Goal: Task Accomplishment & Management: Manage account settings

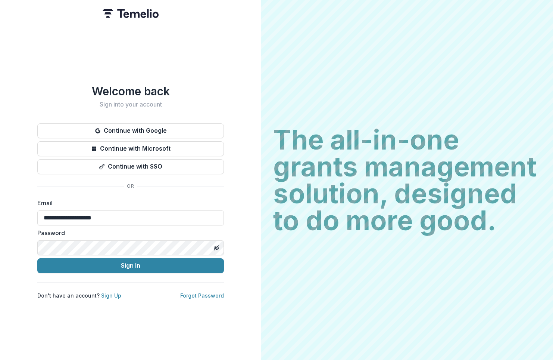
type input "**********"
click at [131, 262] on button "Sign In" at bounding box center [130, 265] width 187 height 15
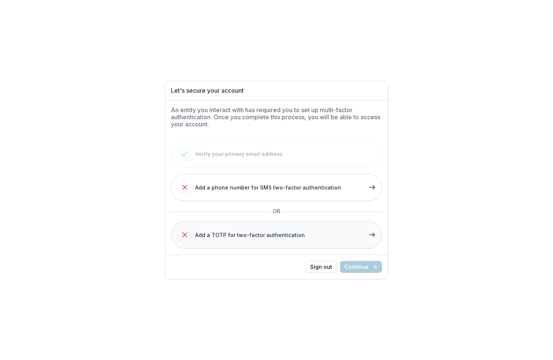
click at [245, 241] on div "Add a TOTP for two-factor authentication" at bounding box center [241, 234] width 128 height 15
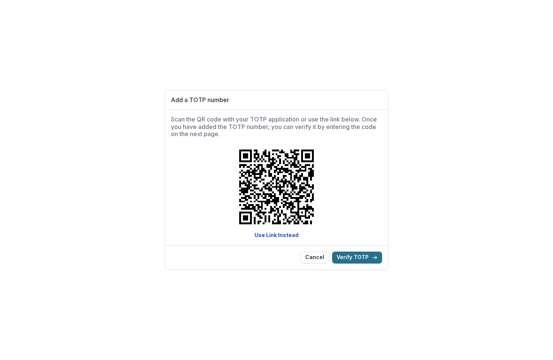
click at [360, 259] on button "Verify TOTP" at bounding box center [357, 257] width 50 height 12
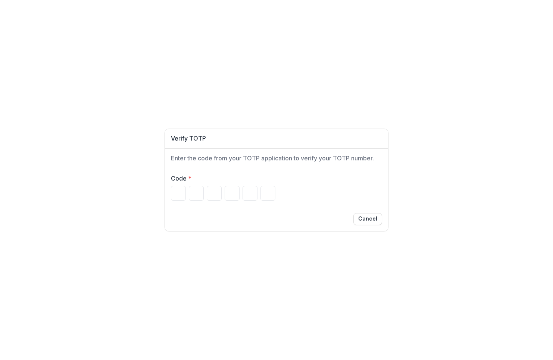
type input "*"
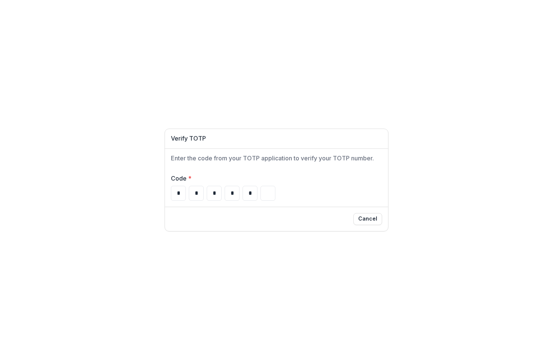
type input "*"
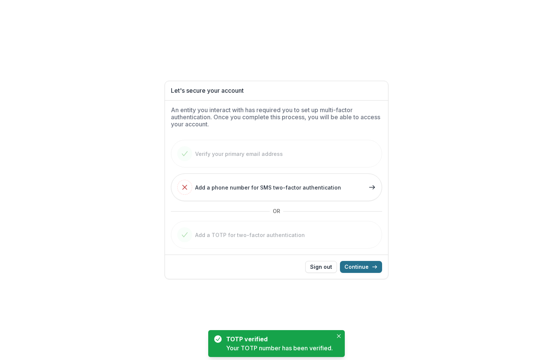
click at [361, 266] on button "Continue" at bounding box center [361, 267] width 42 height 12
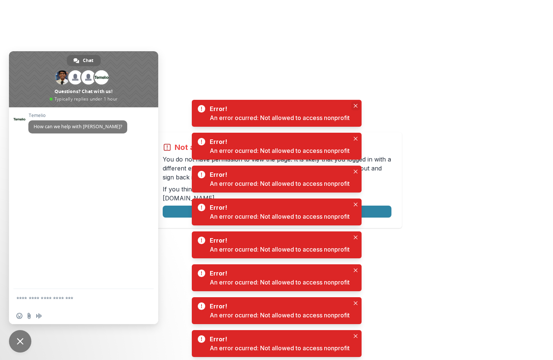
click at [356, 107] on icon "Close" at bounding box center [356, 106] width 4 height 4
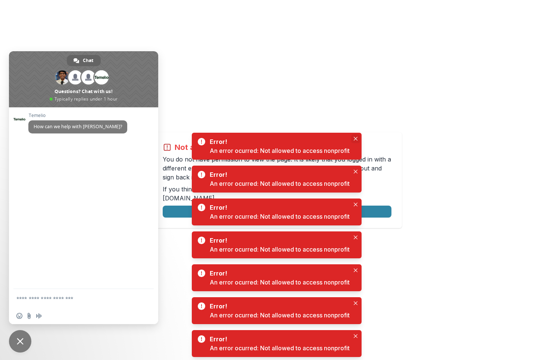
click at [356, 135] on button "Close" at bounding box center [355, 138] width 9 height 9
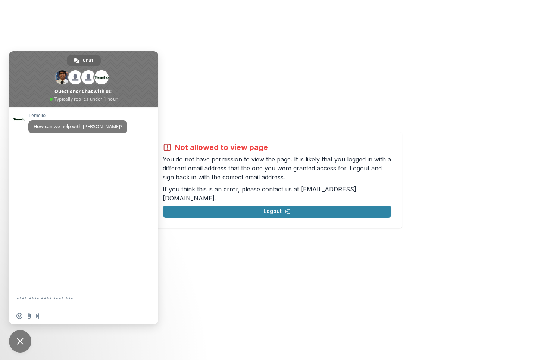
click at [17, 344] on span "Close chat" at bounding box center [20, 341] width 22 height 22
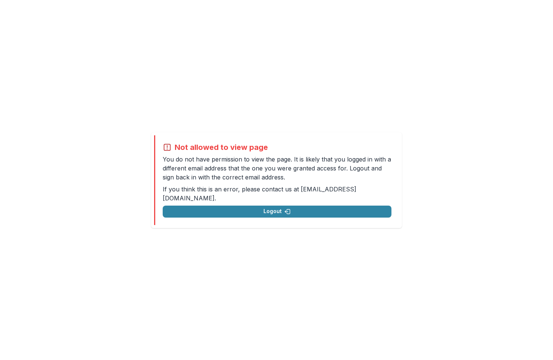
click at [239, 152] on h2 "Not allowed to view page" at bounding box center [221, 147] width 93 height 9
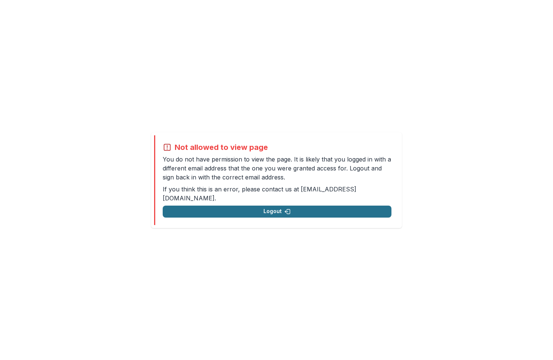
click at [255, 207] on button "Logout" at bounding box center [277, 211] width 229 height 12
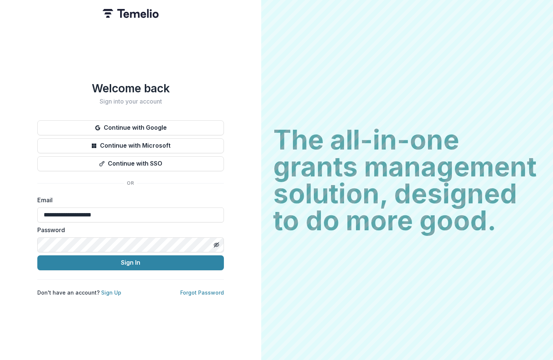
type input "**********"
click at [131, 262] on button "Sign In" at bounding box center [130, 262] width 187 height 15
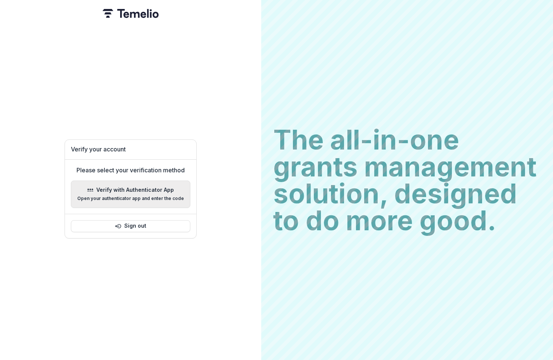
click at [138, 198] on p "Open your authenticator app and enter the code" at bounding box center [130, 198] width 107 height 5
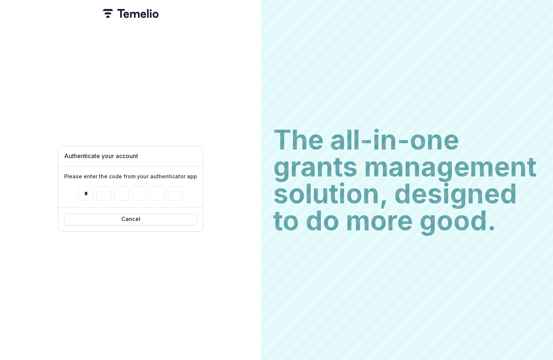
type input "*"
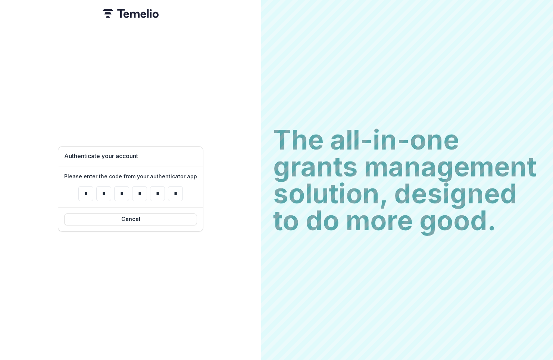
type input "*"
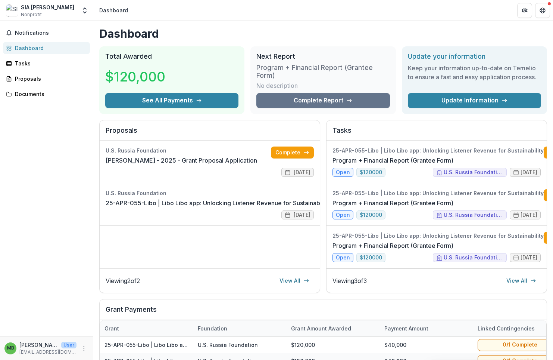
click at [37, 10] on div "SIA [PERSON_NAME]" at bounding box center [47, 7] width 53 height 8
click at [80, 8] on button "Open entity switcher" at bounding box center [85, 10] width 10 height 15
click at [83, 8] on icon "Open entity switcher" at bounding box center [84, 10] width 7 height 7
click at [86, 351] on button "More" at bounding box center [84, 348] width 9 height 9
click at [46, 263] on div "Notifications Dashboard Tasks Proposals Documents" at bounding box center [46, 178] width 93 height 315
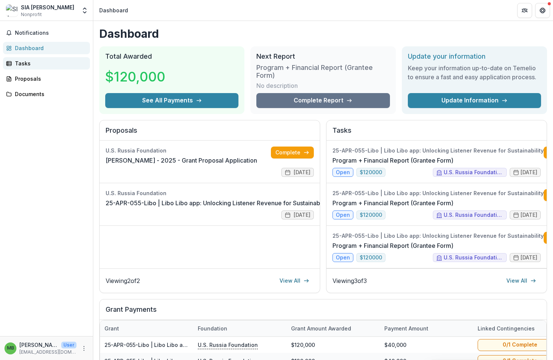
click at [47, 66] on div "Tasks" at bounding box center [49, 63] width 69 height 8
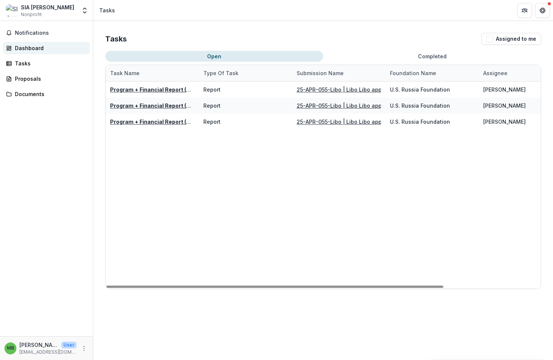
click at [42, 50] on div "Dashboard" at bounding box center [49, 48] width 69 height 8
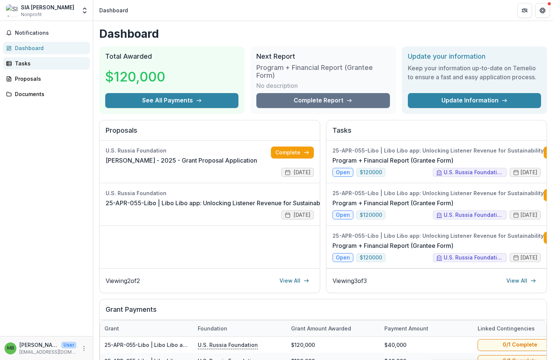
click at [50, 66] on div "Tasks" at bounding box center [49, 63] width 69 height 8
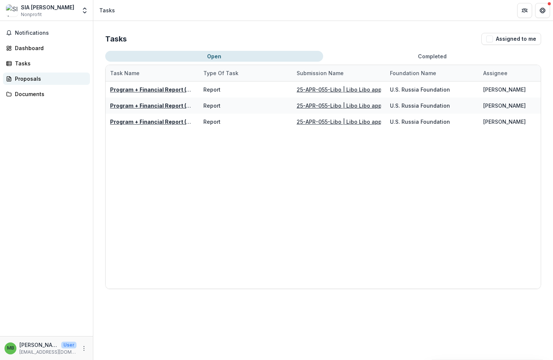
click at [50, 75] on div "Proposals" at bounding box center [49, 79] width 69 height 8
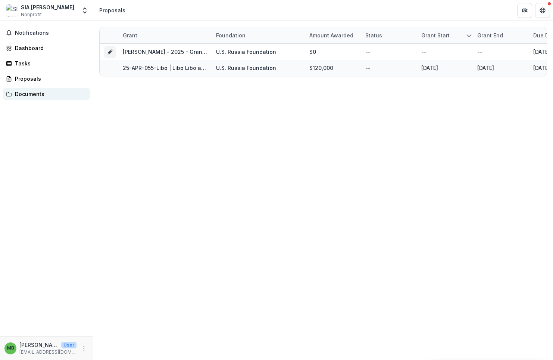
click at [49, 89] on link "Documents" at bounding box center [46, 94] width 87 height 12
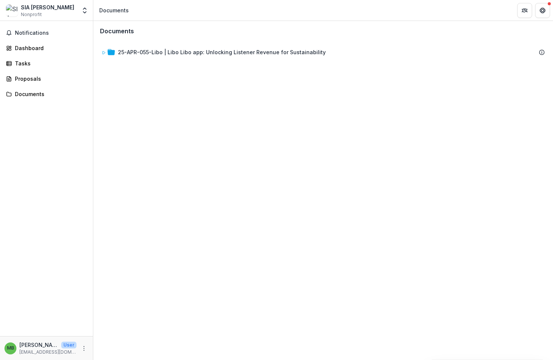
click at [51, 6] on div "SIA Libo Libo" at bounding box center [47, 7] width 53 height 8
click at [87, 11] on icon "Open entity switcher" at bounding box center [84, 10] width 7 height 7
click at [47, 30] on link "Team Settings" at bounding box center [47, 29] width 90 height 12
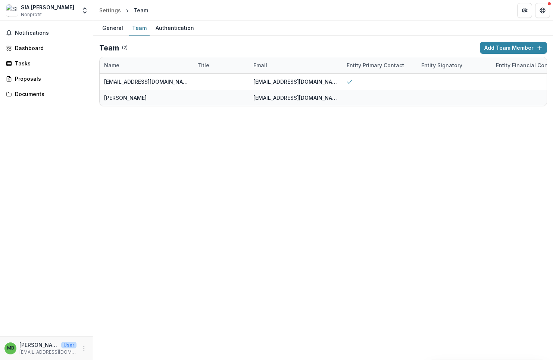
click at [54, 18] on div "SIA Libo Libo Nonprofit Team Settings Settings" at bounding box center [46, 12] width 93 height 18
click at [64, 11] on div "SIA Libo Libo Nonprofit" at bounding box center [41, 10] width 71 height 15
click at [80, 9] on button "Open entity switcher" at bounding box center [85, 10] width 10 height 15
click at [37, 37] on link "Settings" at bounding box center [47, 41] width 90 height 12
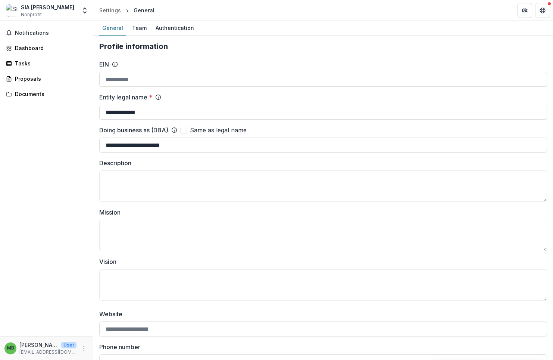
click at [127, 27] on div "General Team Authentication" at bounding box center [323, 28] width 460 height 15
click at [130, 27] on div "Team" at bounding box center [139, 27] width 21 height 11
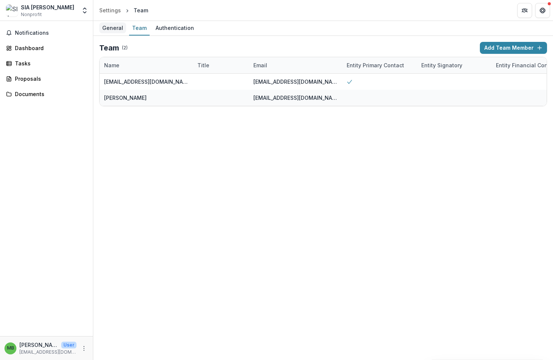
click at [109, 27] on div "General" at bounding box center [112, 27] width 27 height 11
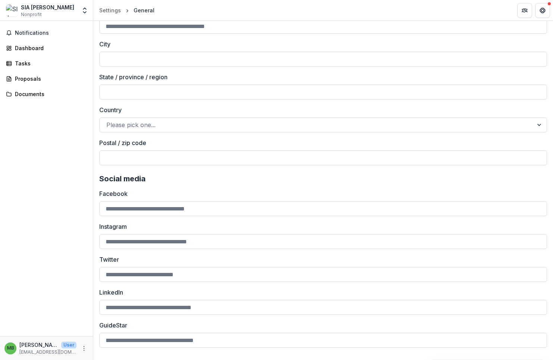
scroll to position [948, 0]
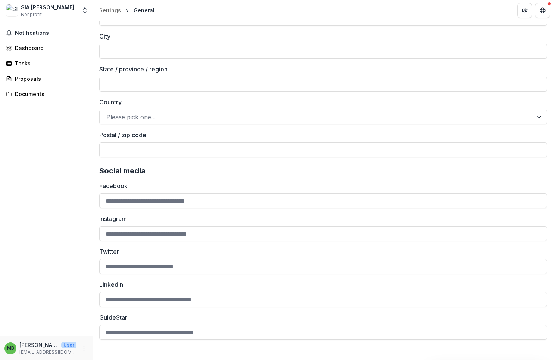
click at [50, 12] on div "SIA Libo Libo Nonprofit" at bounding box center [47, 10] width 53 height 15
click at [81, 10] on button "Open entity switcher" at bounding box center [85, 10] width 10 height 15
click at [50, 14] on div "SIA Libo Libo Nonprofit" at bounding box center [47, 10] width 53 height 15
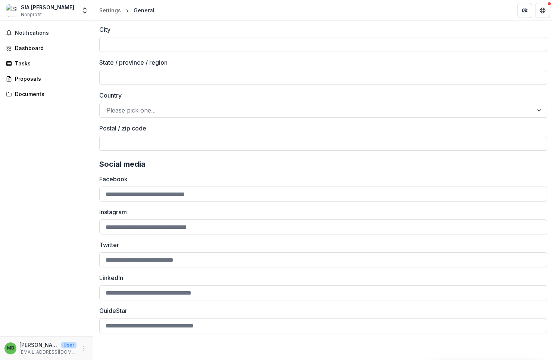
scroll to position [955, 0]
